Goal: Information Seeking & Learning: Learn about a topic

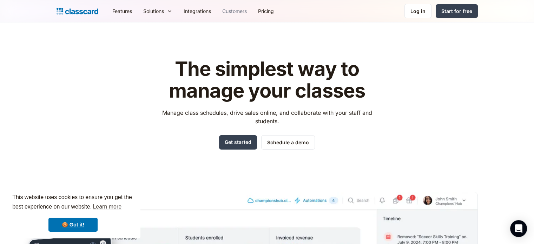
click at [240, 11] on link "Customers" at bounding box center [234, 11] width 36 height 16
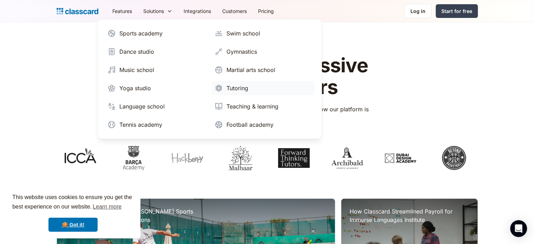
click at [247, 86] on div "Tutoring" at bounding box center [237, 88] width 22 height 8
